Goal: Transaction & Acquisition: Purchase product/service

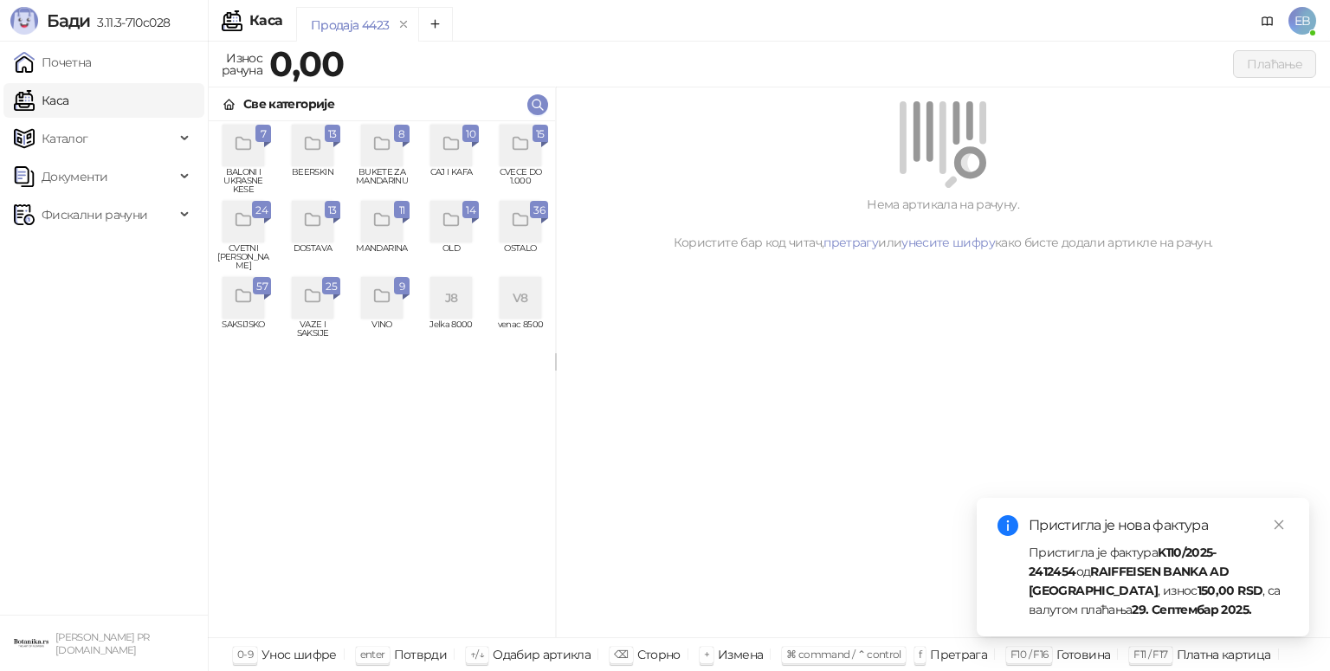
click at [541, 142] on div "grid" at bounding box center [544, 144] width 7 height 5
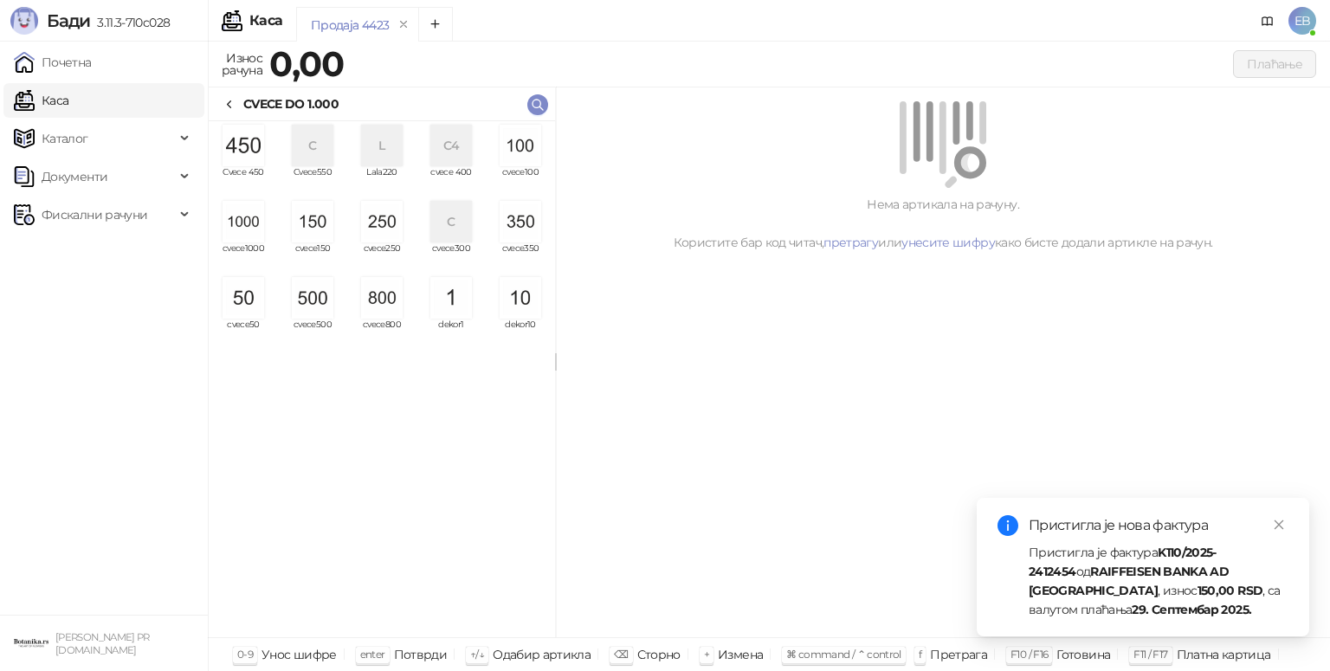
click at [260, 220] on img "grid" at bounding box center [244, 222] width 42 height 42
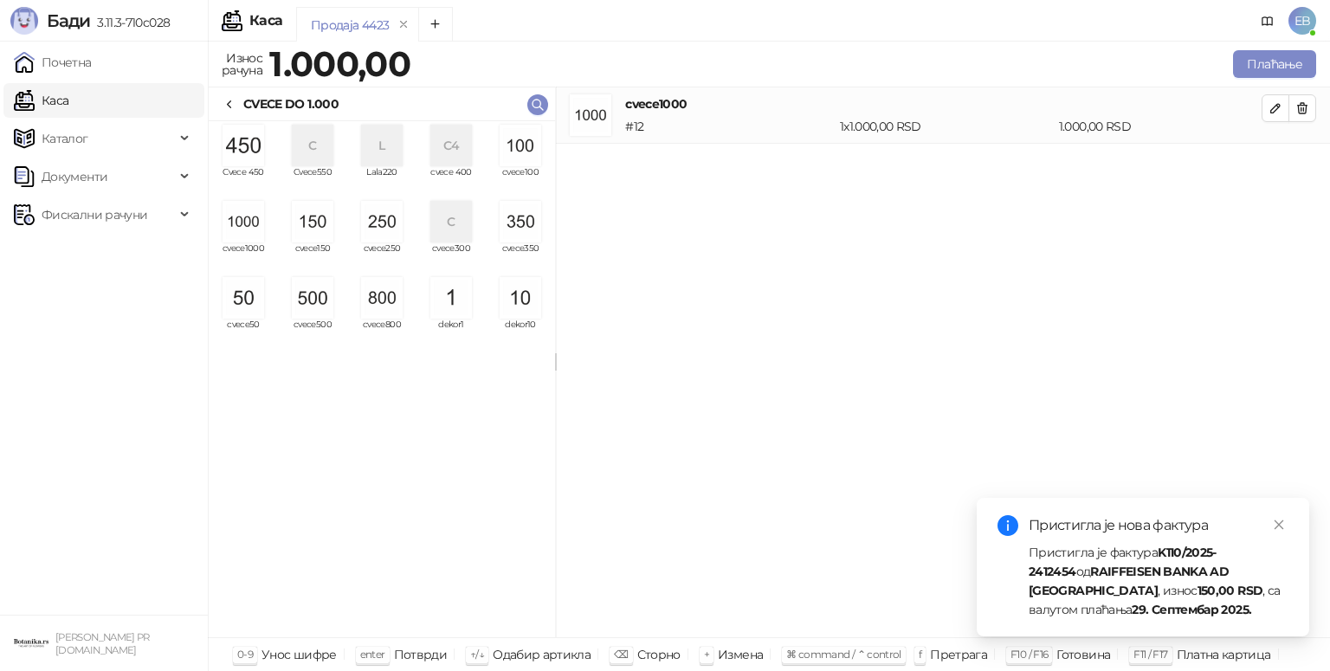
click at [329, 298] on img "grid" at bounding box center [313, 298] width 42 height 42
click at [326, 223] on img "grid" at bounding box center [313, 222] width 42 height 42
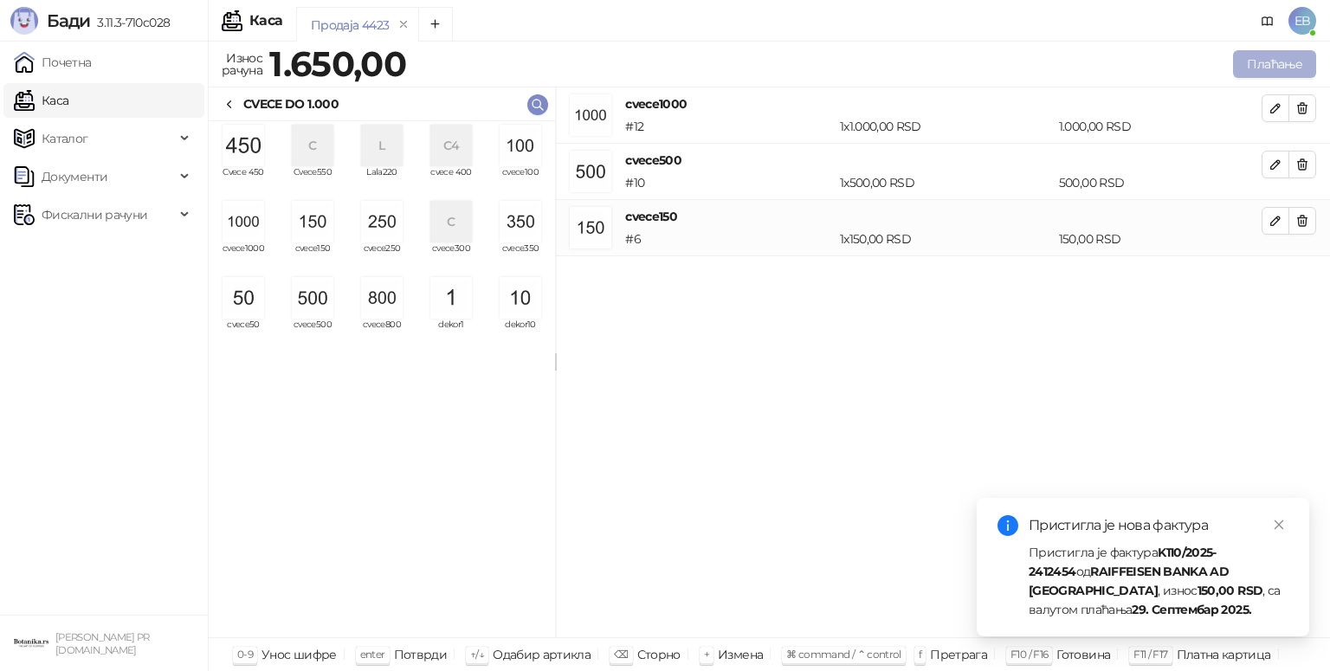
click at [1290, 76] on button "Плаћање" at bounding box center [1274, 64] width 83 height 28
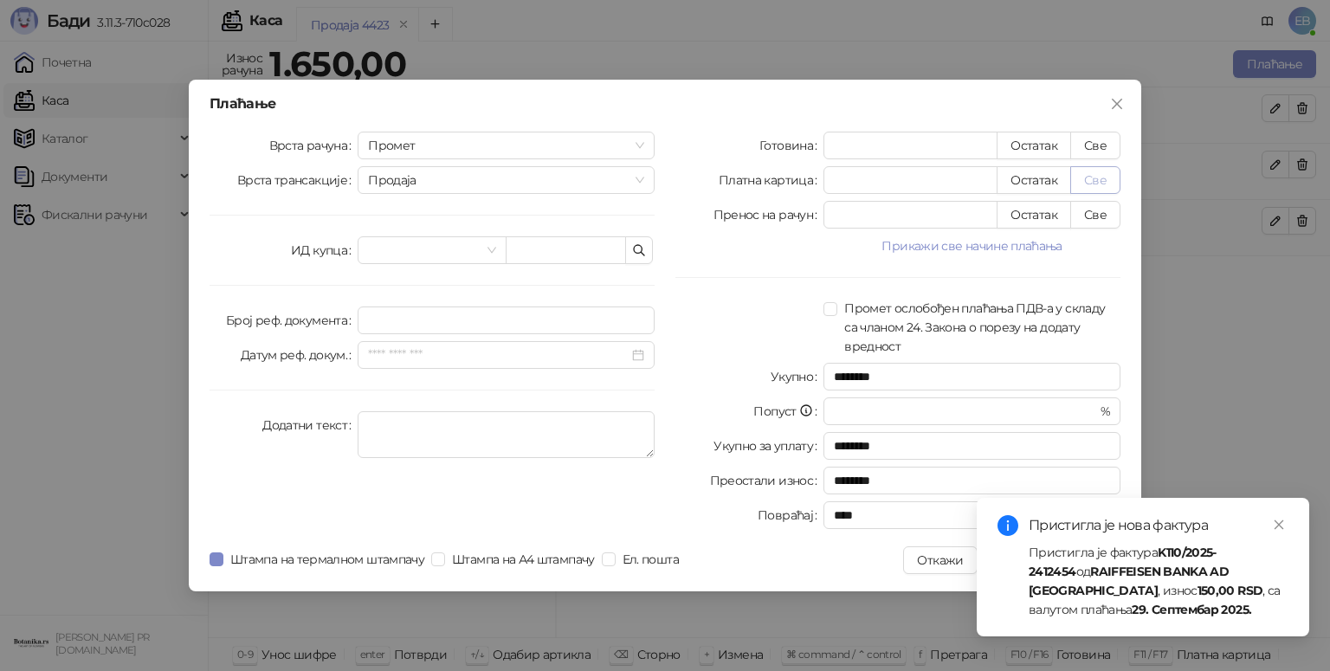
click at [1119, 184] on button "Све" at bounding box center [1096, 180] width 50 height 28
type input "****"
click at [1280, 526] on icon "close" at bounding box center [1280, 526] width 10 height 10
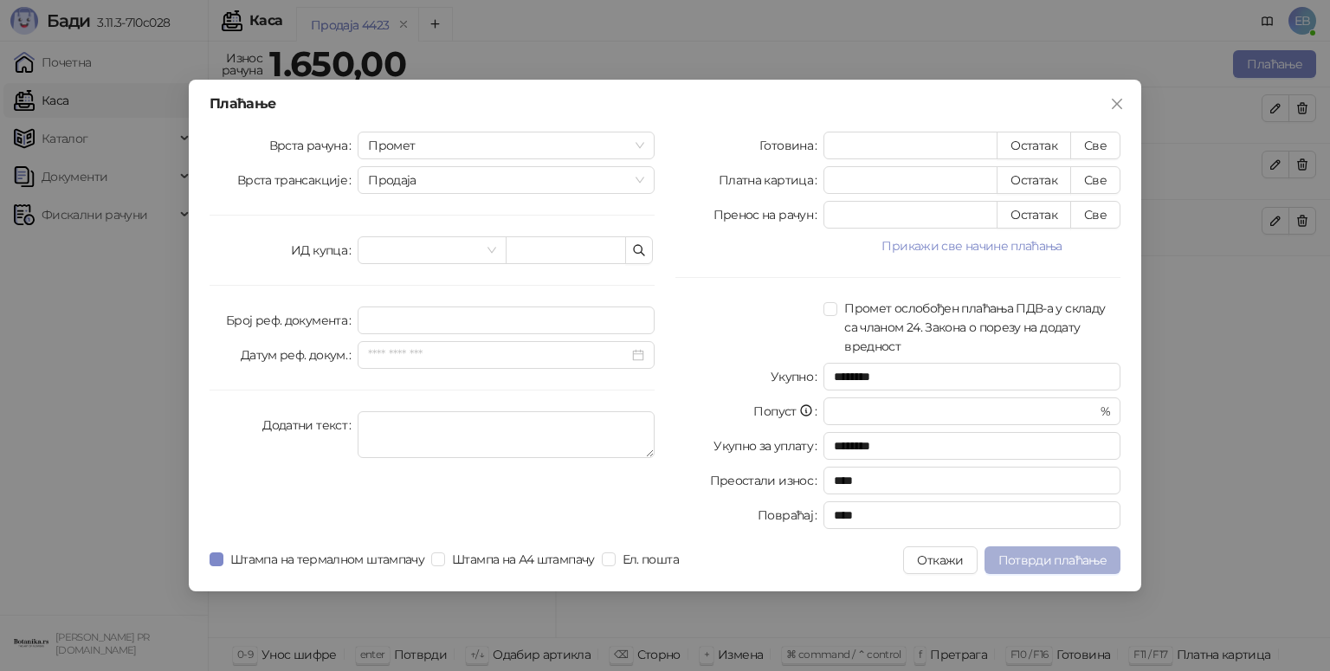
click at [1069, 561] on span "Потврди плаћање" at bounding box center [1053, 561] width 108 height 16
